Goal: Check status: Check status

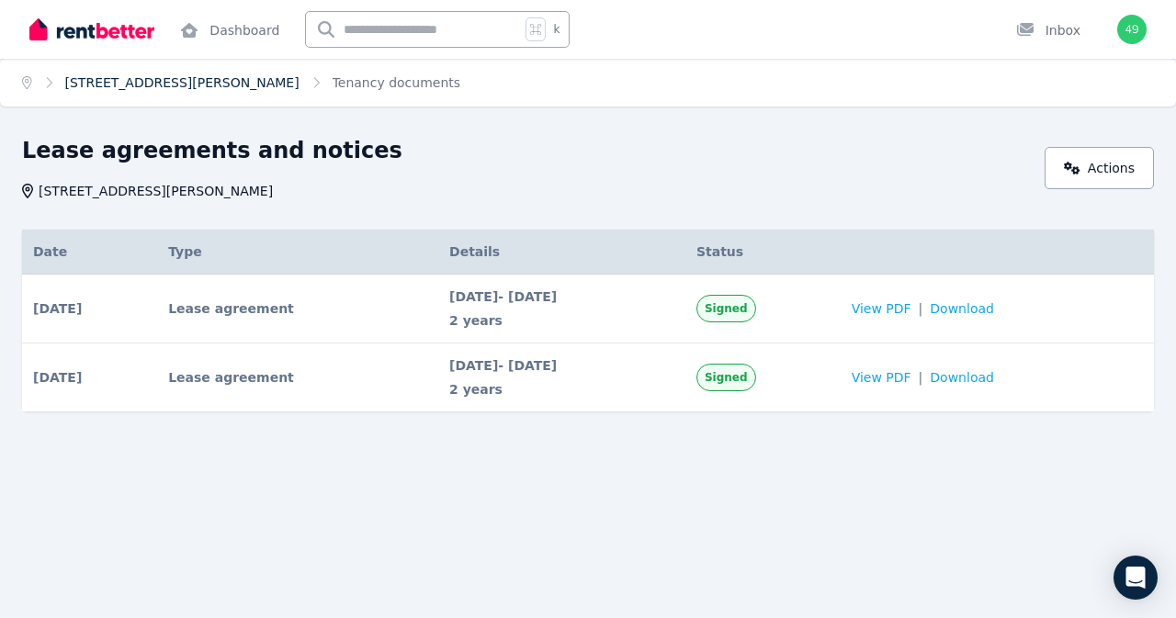
click at [189, 85] on link "[STREET_ADDRESS][PERSON_NAME]" at bounding box center [182, 82] width 234 height 15
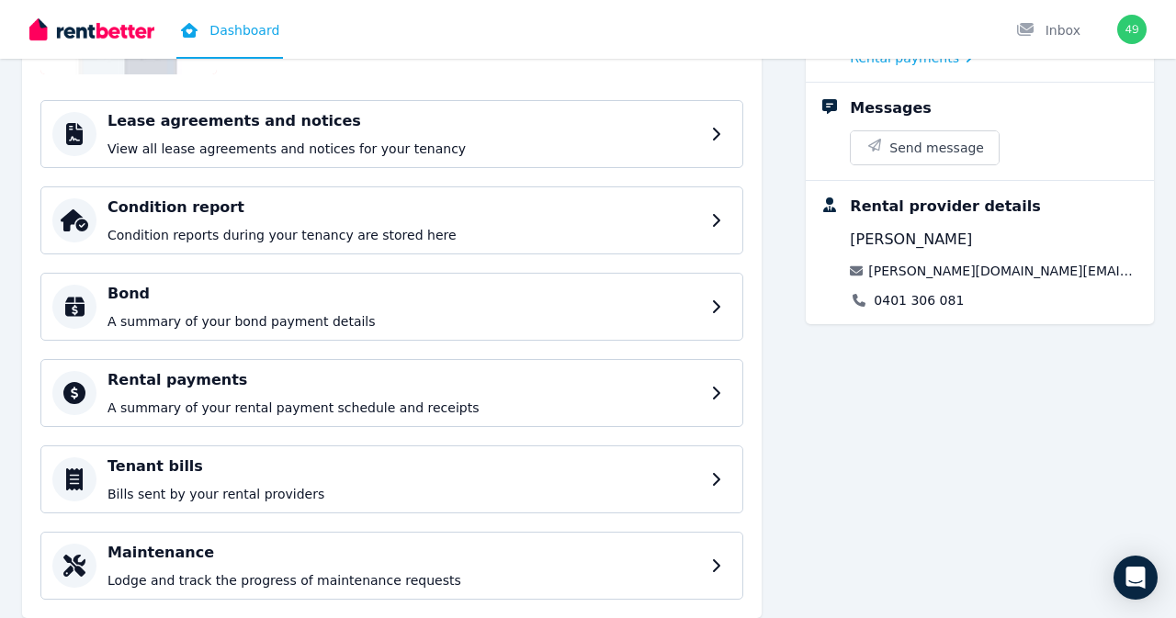
scroll to position [238, 0]
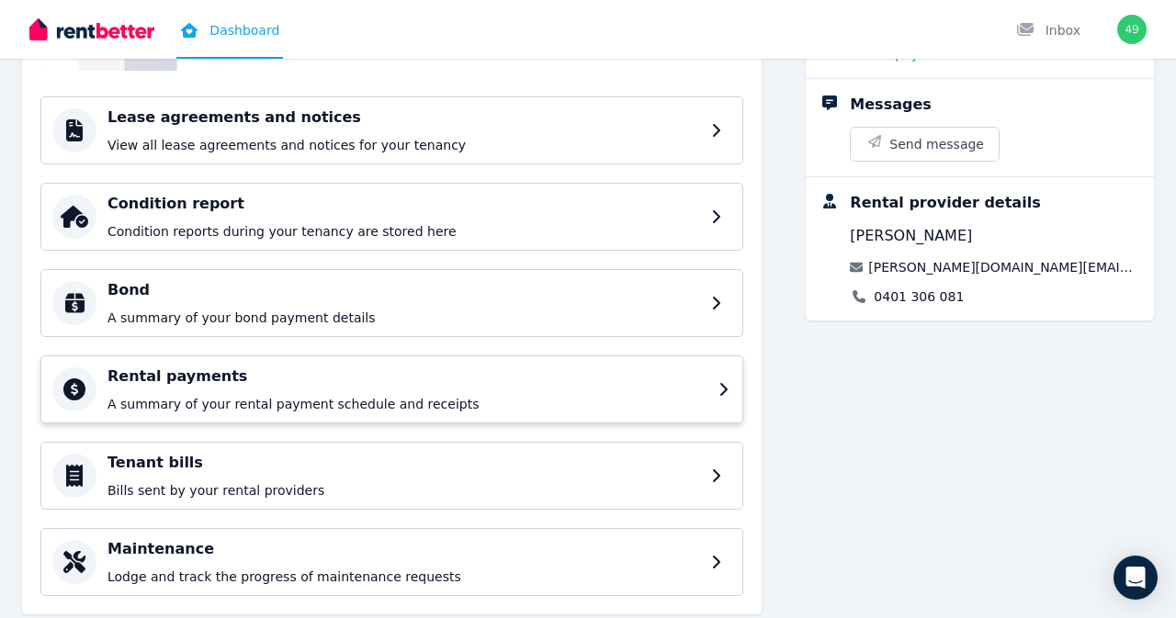
click at [617, 384] on h4 "Rental payments" at bounding box center [408, 377] width 600 height 22
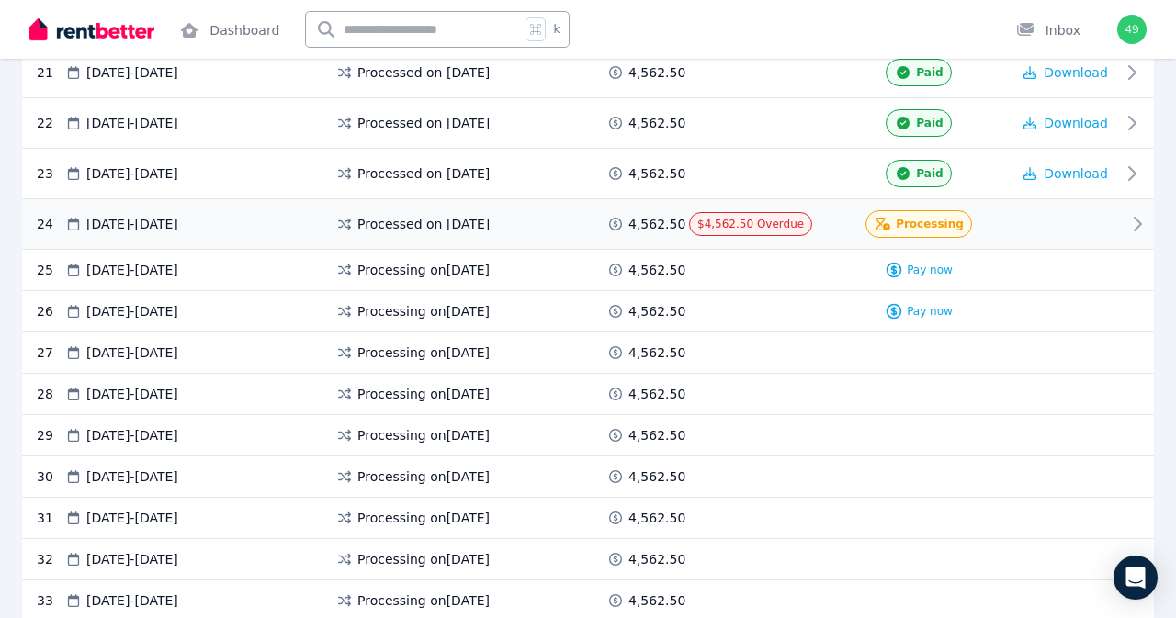
scroll to position [1426, 0]
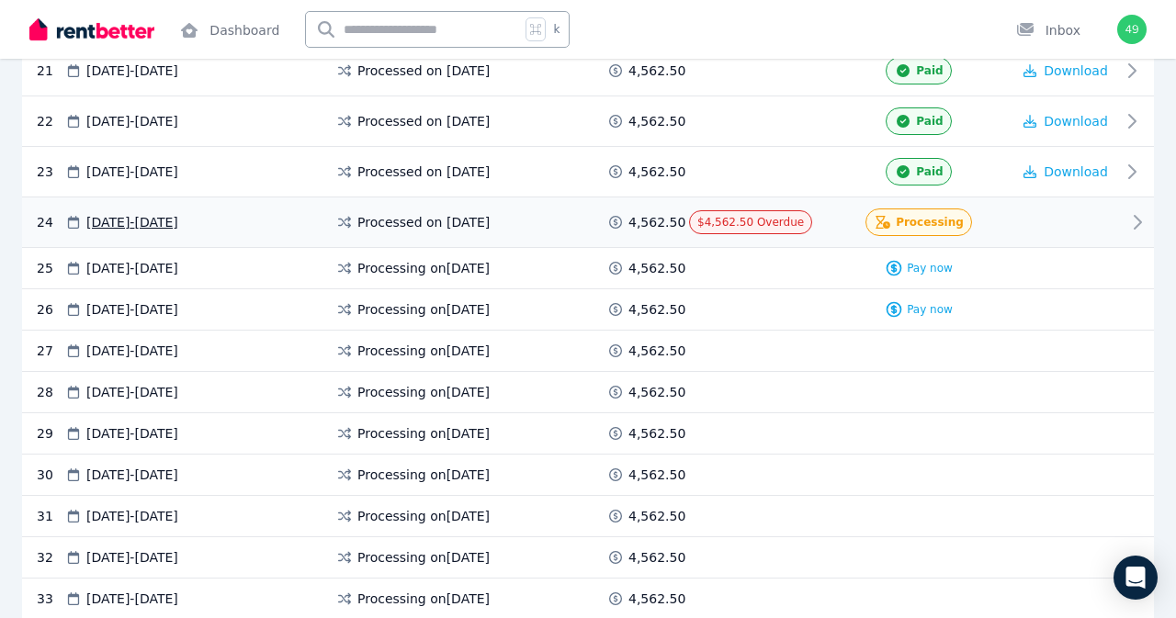
click at [1091, 226] on div at bounding box center [1066, 223] width 110 height 28
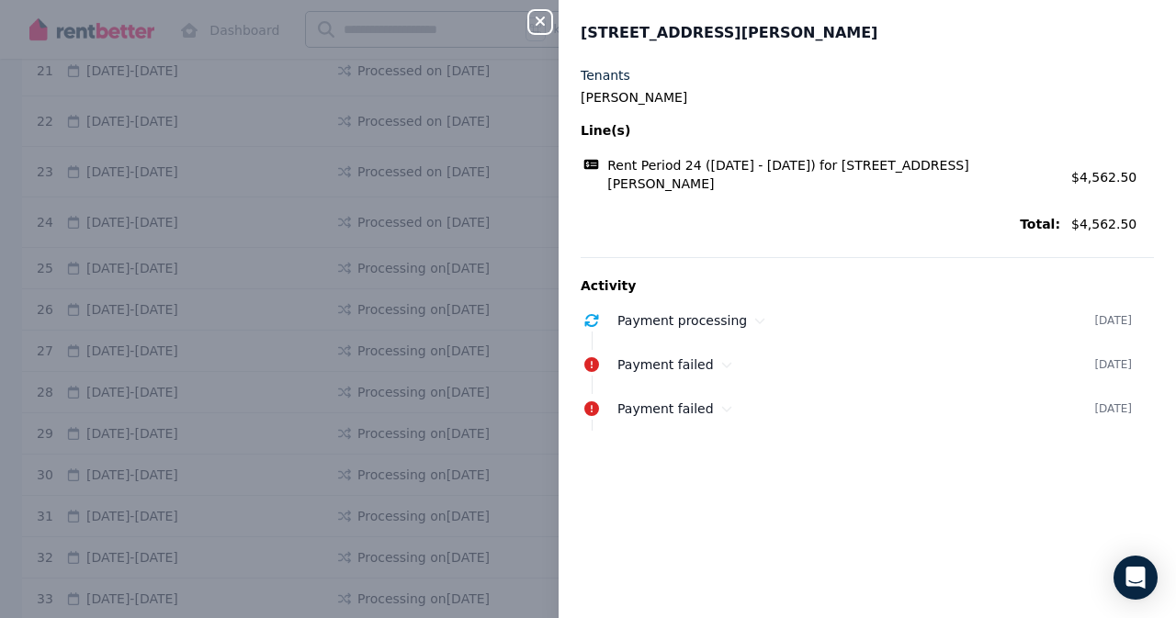
click at [544, 28] on icon "button" at bounding box center [540, 21] width 22 height 15
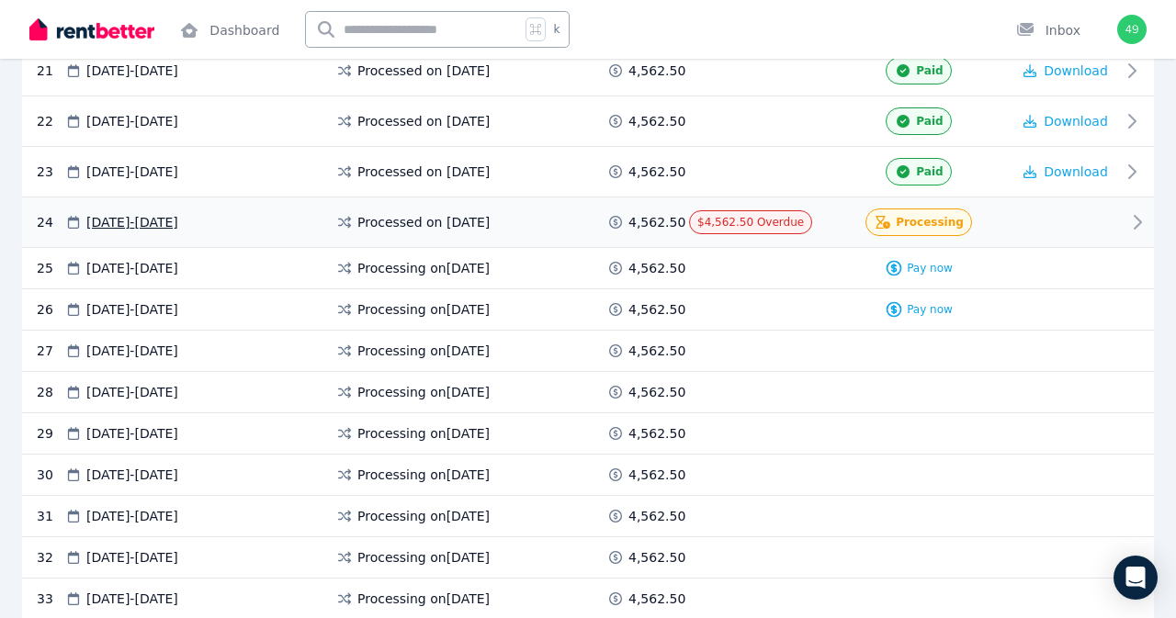
click at [911, 226] on span "Processing" at bounding box center [930, 222] width 68 height 15
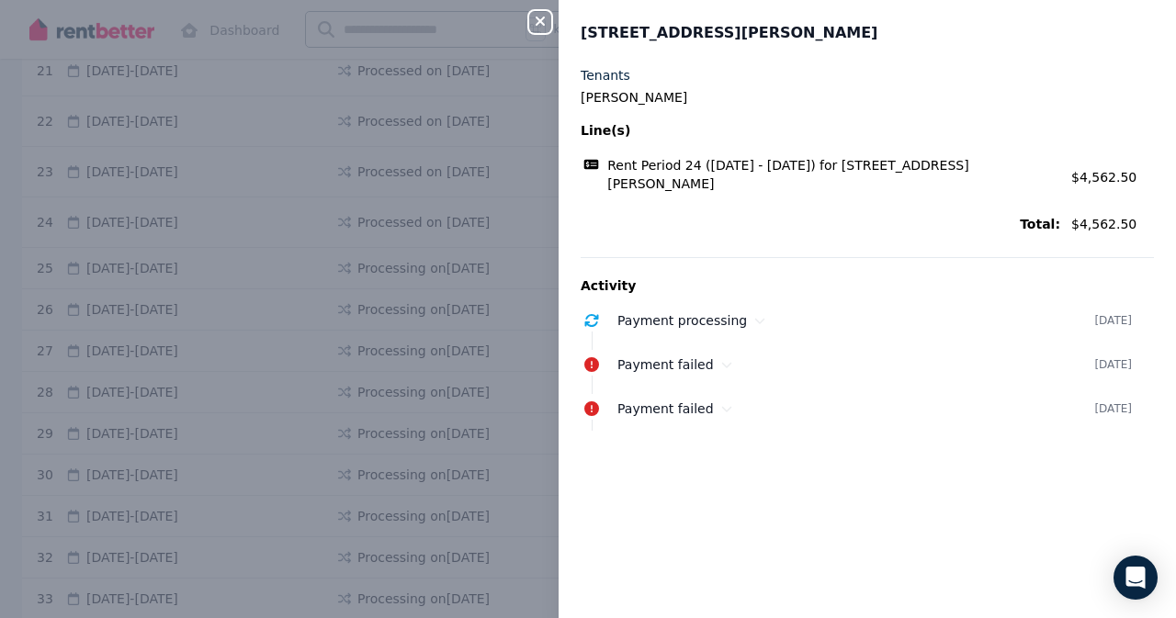
click at [536, 22] on icon "button" at bounding box center [540, 21] width 22 height 15
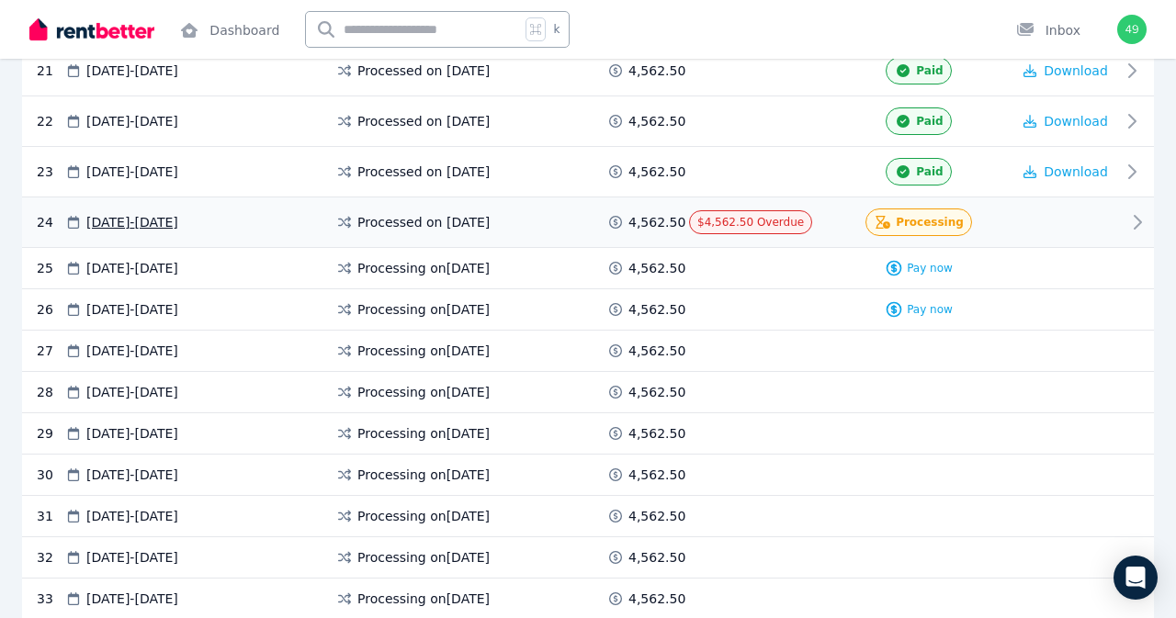
click at [941, 225] on span "Processing" at bounding box center [930, 222] width 68 height 15
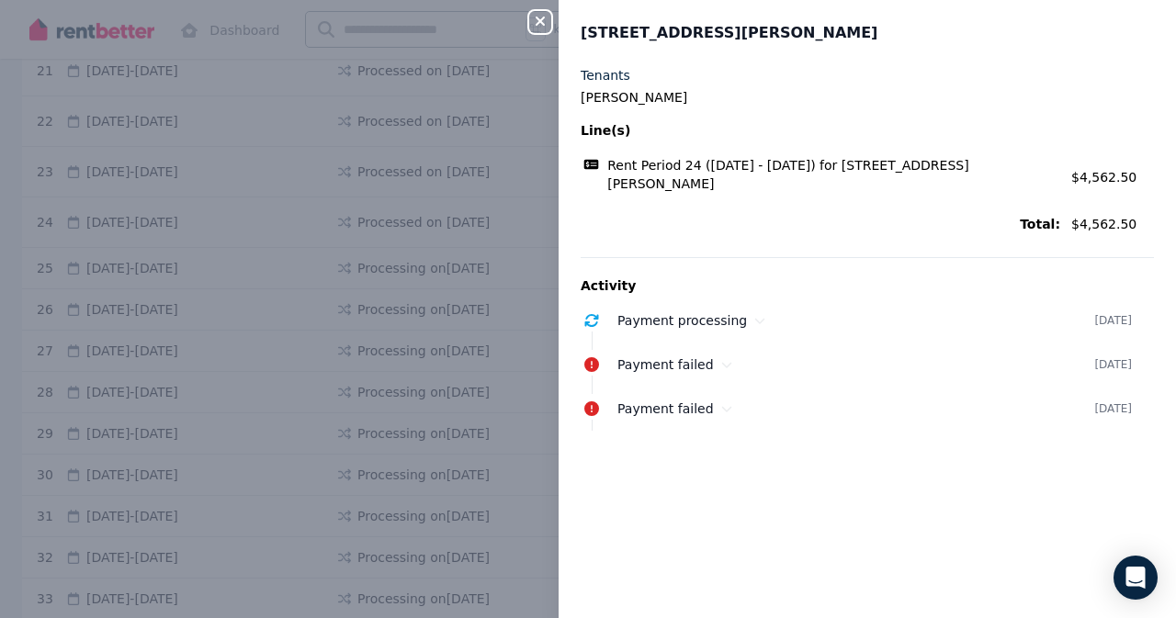
click at [538, 21] on icon "button" at bounding box center [540, 21] width 9 height 9
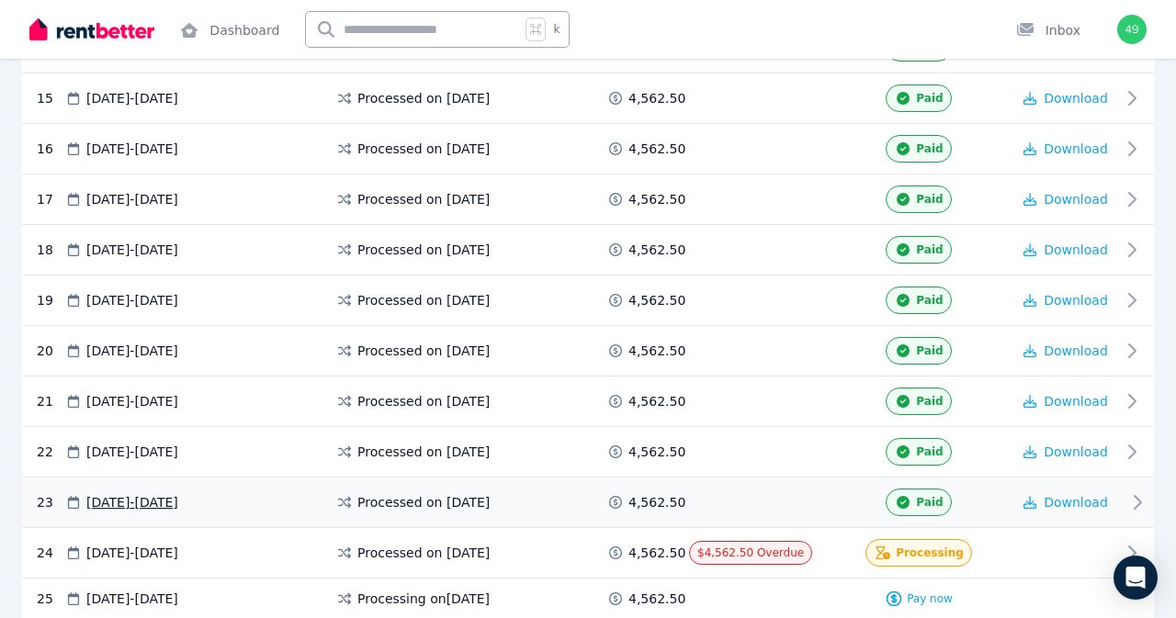
scroll to position [1001, 0]
